Goal: Task Accomplishment & Management: Use online tool/utility

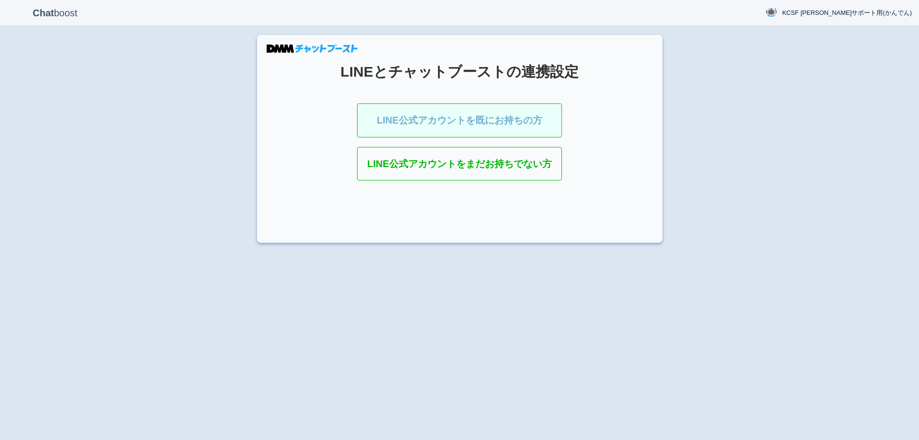
click at [419, 110] on link "LINE公式アカウントを既にお持ちの方" at bounding box center [459, 120] width 205 height 34
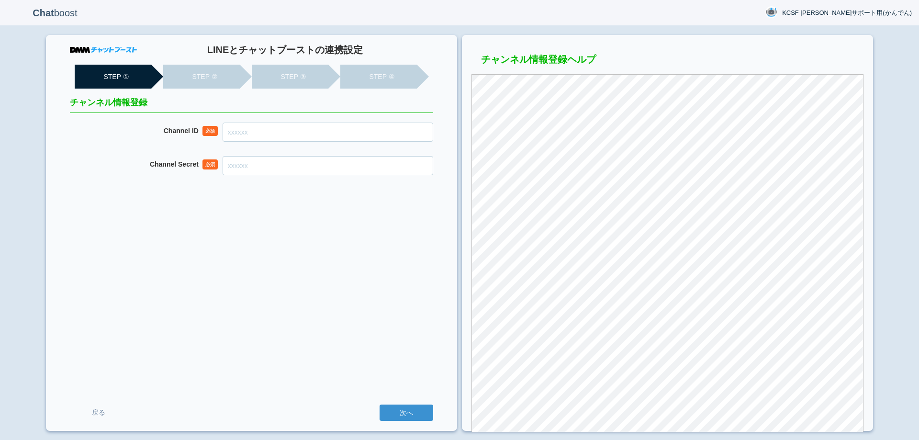
click at [303, 121] on div "LINEとチャットブーストの連携設定 STEP ① STEP ② STEP ③ STEP ④ チャンネル情報登録 Channel ID 必須 Channel …" at bounding box center [251, 233] width 411 height 396
click at [301, 139] on input "Channel ID" at bounding box center [328, 132] width 211 height 19
paste input "2007941898"
type input "2007941898"
click at [364, 157] on input "Channel Secret" at bounding box center [328, 165] width 211 height 19
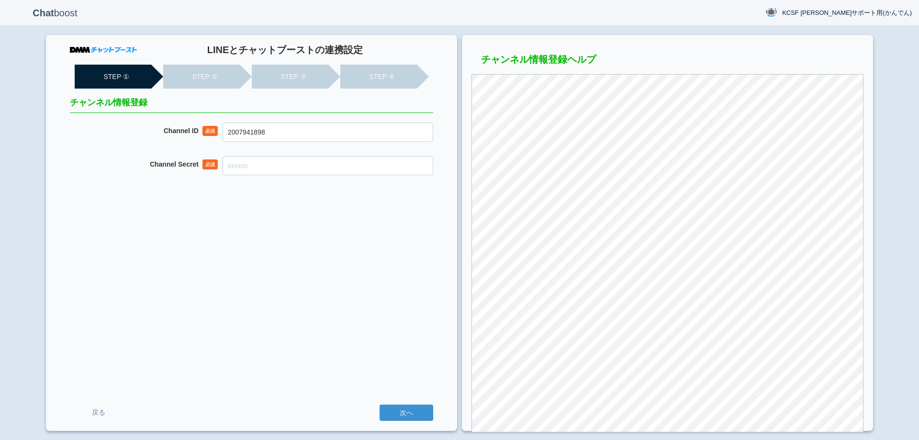
paste input "607c66f7c9b5a5ccb5f15129c944af24"
type input "607c66f7c9b5a5ccb5f15129c944af24"
click at [347, 249] on div "LINEとチャットブーストの連携設定 STEP ① STEP ② STEP ③ STEP ④ チャンネル情報登録 Channel ID 必須 20079418…" at bounding box center [251, 233] width 411 height 396
click at [310, 281] on div "LINEとチャットブーストの連携設定 STEP ① STEP ② STEP ③ STEP ④ チャンネル情報登録 Channel ID 必須 20079418…" at bounding box center [251, 233] width 411 height 396
click at [411, 410] on input "次へ" at bounding box center [407, 412] width 54 height 16
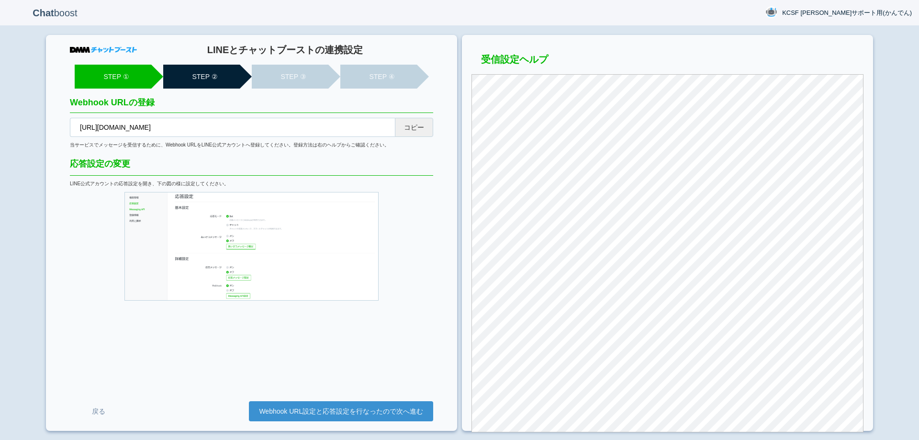
click at [419, 123] on button "コピー" at bounding box center [414, 127] width 38 height 19
click at [366, 405] on link "Webhook URL設定と応答設定を行なったので次へ進む" at bounding box center [341, 411] width 184 height 20
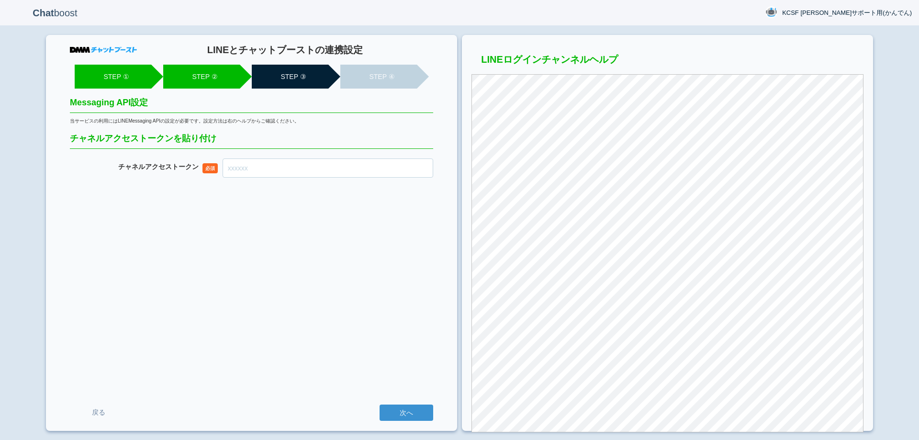
click at [392, 174] on input "チャネル アクセストークン" at bounding box center [328, 167] width 211 height 19
paste input "kG4TsRwYI28WorXkmF/Q2YzMVLvhKQLkTuhOBb0J3M8MOVLo8klgm360EkEkbKo5e9Fs7By9t0BMwGL…"
type input "kG4TsRwYI28WorXkmF/Q2YzMVLvhKQLkTuhOBb0J3M8MOVLo8klgm360EkEkbKo5e9Fs7By9t0BMwGL…"
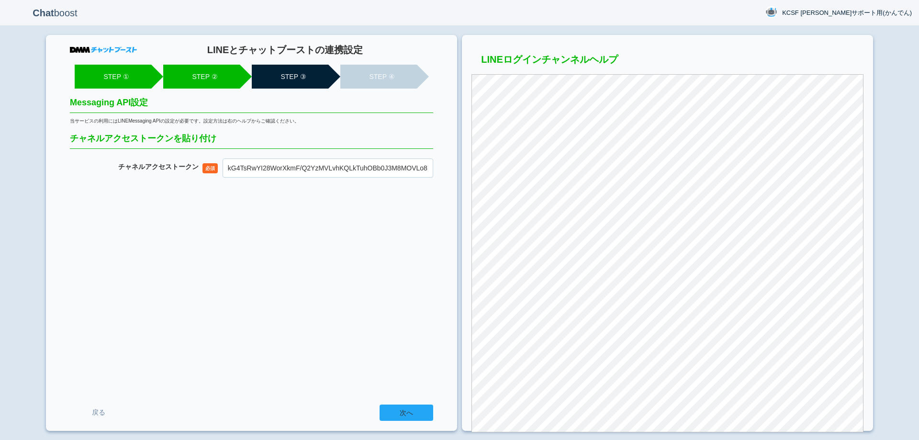
click at [424, 415] on input "次へ" at bounding box center [407, 412] width 54 height 16
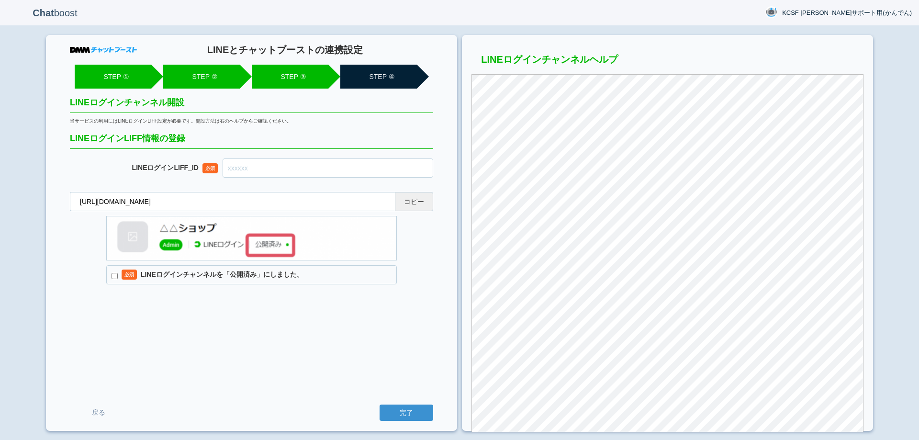
click at [408, 202] on button "コピー" at bounding box center [414, 201] width 38 height 19
click at [318, 168] on input "text" at bounding box center [328, 167] width 211 height 19
paste input "2007941910-7YVgOjPG"
type input "2007941910-7YVgOjPG"
drag, startPoint x: 113, startPoint y: 275, endPoint x: 120, endPoint y: 276, distance: 6.9
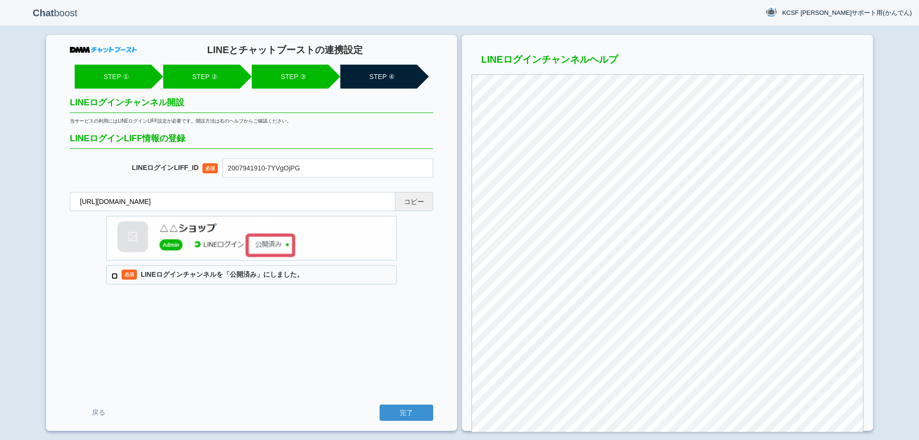
click at [113, 275] on input "必須 LINEログインチャンネルを「公開済み」にしました。" at bounding box center [115, 276] width 6 height 6
checkbox input "true"
click at [284, 369] on div "LINEとチャットブーストの連携設定 STEP ① STEP ② STEP ③ STEP ④ LINEログインチャンネル開設 当サービスの利用にはLINEログ…" at bounding box center [251, 233] width 411 height 396
click at [417, 416] on input "完了" at bounding box center [407, 412] width 54 height 16
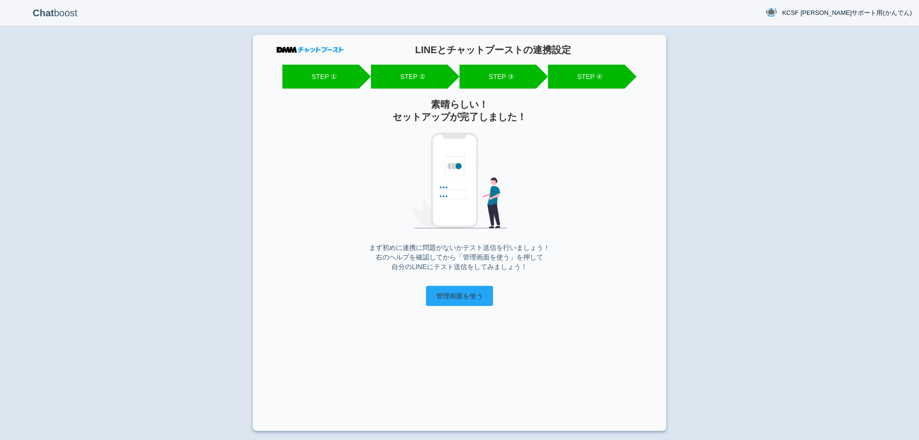
click at [449, 296] on input "管理画面を使う" at bounding box center [459, 296] width 67 height 20
